Goal: Information Seeking & Learning: Check status

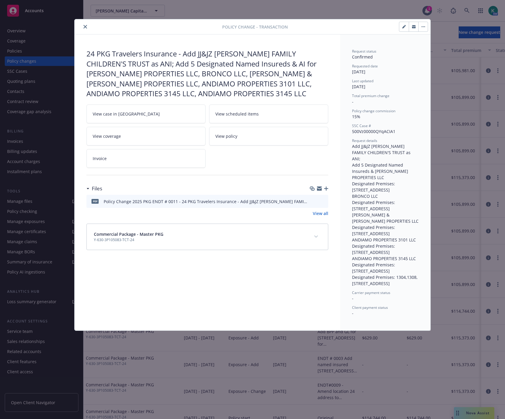
click at [87, 29] on button "close" at bounding box center [85, 26] width 7 height 7
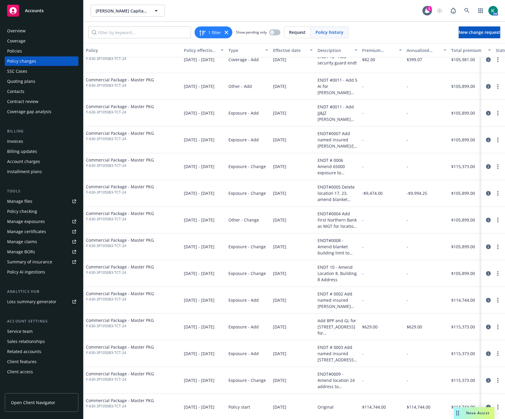
scroll to position [17, 0]
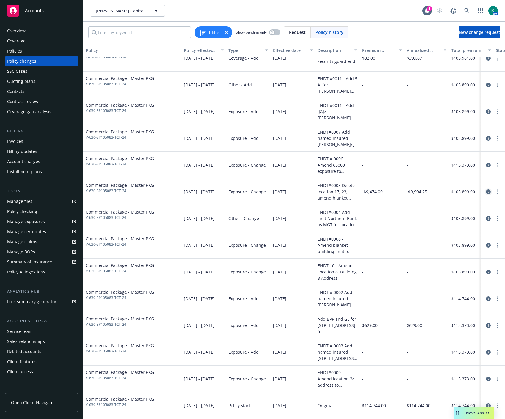
click at [486, 189] on icon "circleInformation" at bounding box center [488, 191] width 5 height 5
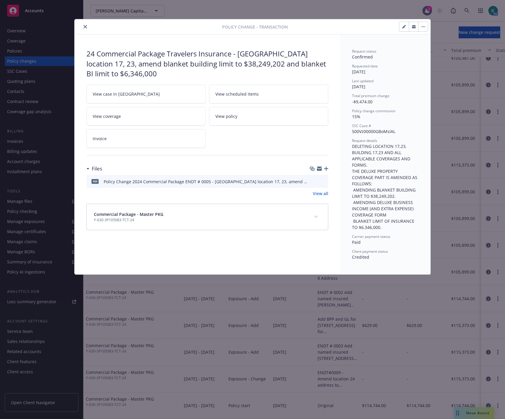
click at [325, 180] on icon "preview file" at bounding box center [322, 181] width 5 height 4
click at [86, 25] on icon "close" at bounding box center [85, 27] width 4 height 4
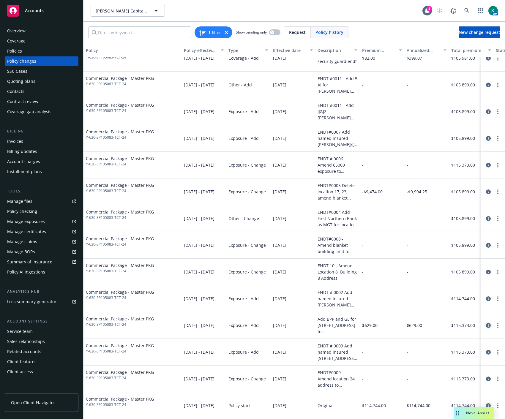
click at [486, 323] on icon "circleInformation" at bounding box center [488, 325] width 5 height 5
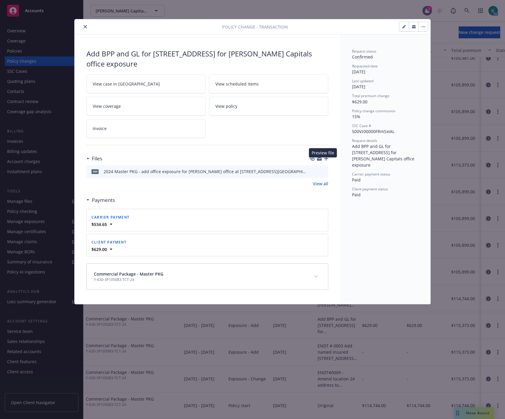
click at [322, 169] on icon "preview file" at bounding box center [322, 171] width 5 height 4
click at [83, 27] on button "close" at bounding box center [85, 26] width 7 height 7
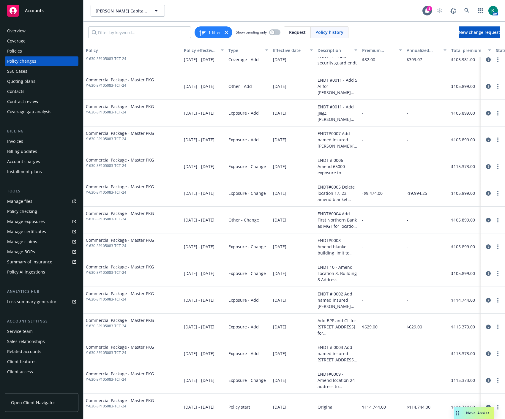
scroll to position [17, 0]
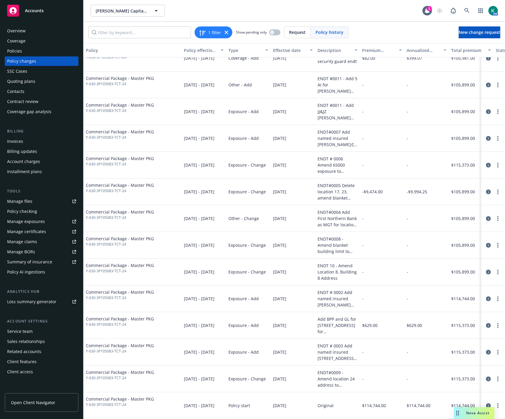
click at [486, 376] on icon "circleInformation" at bounding box center [488, 378] width 5 height 5
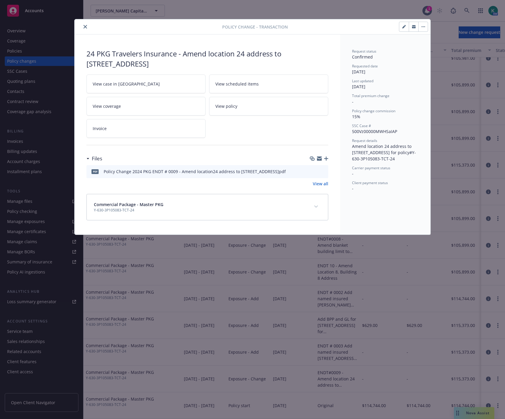
click at [85, 26] on icon "close" at bounding box center [85, 27] width 4 height 4
